Goal: Information Seeking & Learning: Learn about a topic

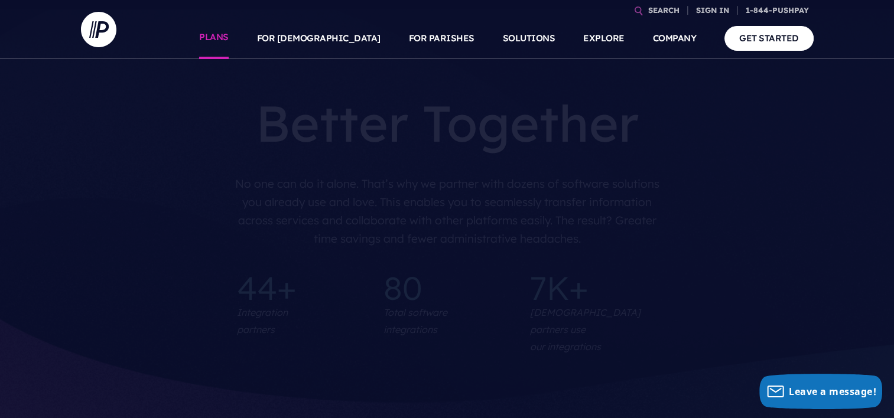
click at [229, 35] on link "PLANS" at bounding box center [214, 38] width 30 height 41
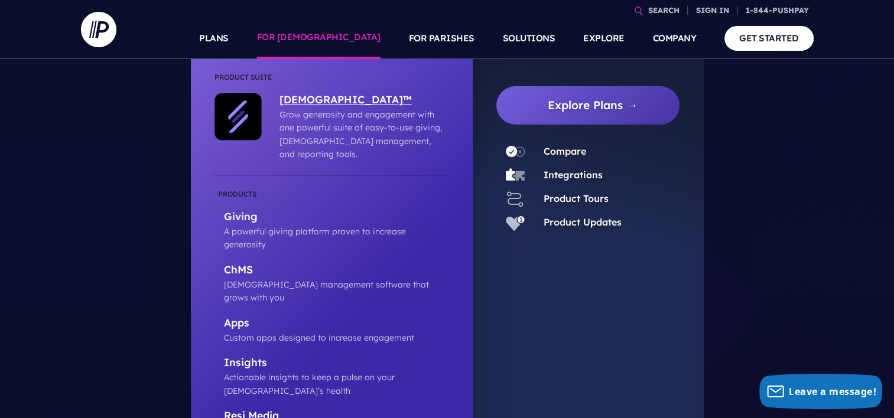
click at [318, 97] on p "[DEMOGRAPHIC_DATA]™" at bounding box center [362, 100] width 164 height 15
